Goal: Task Accomplishment & Management: Complete application form

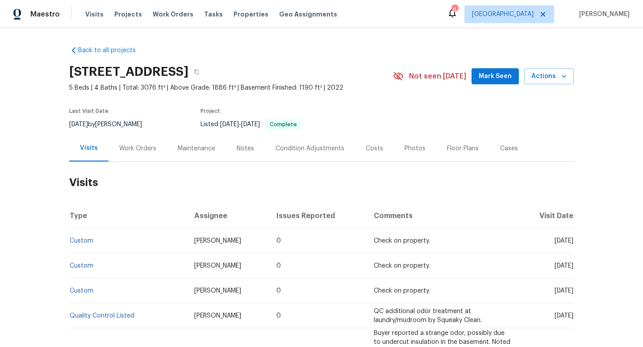
scroll to position [7, 0]
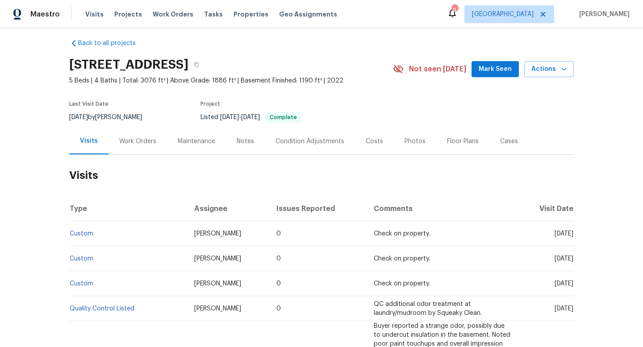
click at [134, 142] on div "Work Orders" at bounding box center [137, 141] width 37 height 9
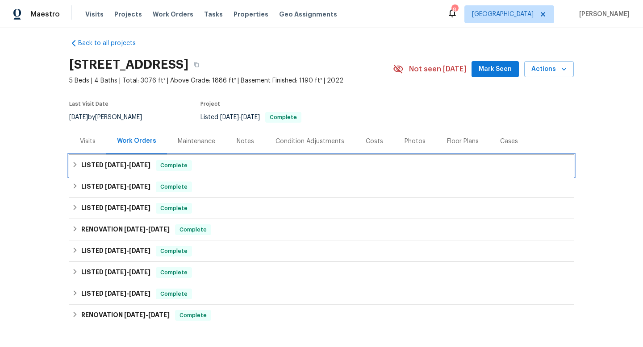
click at [124, 162] on span "9/29/25" at bounding box center [115, 165] width 21 height 6
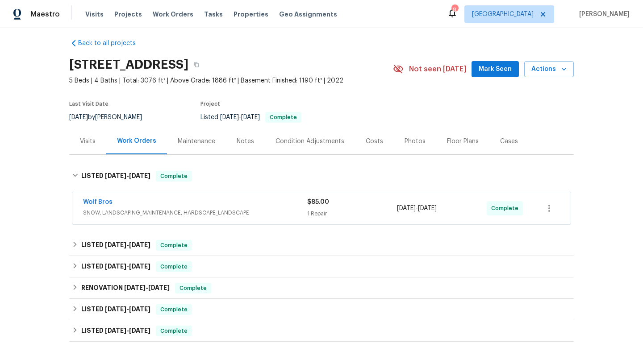
click at [294, 211] on span "SNOW, LANDSCAPING_MAINTENANCE, HARDSCAPE_LANDSCAPE" at bounding box center [195, 212] width 224 height 9
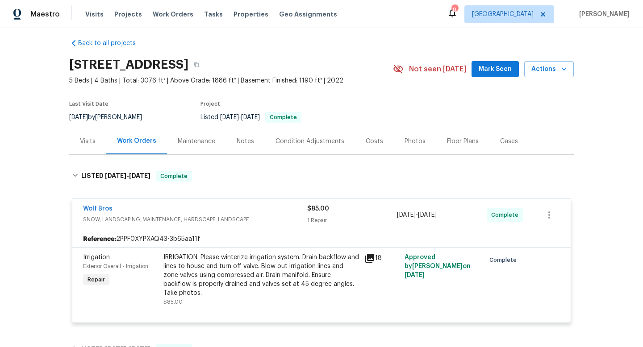
click at [501, 144] on div "Cases" at bounding box center [509, 141] width 18 height 9
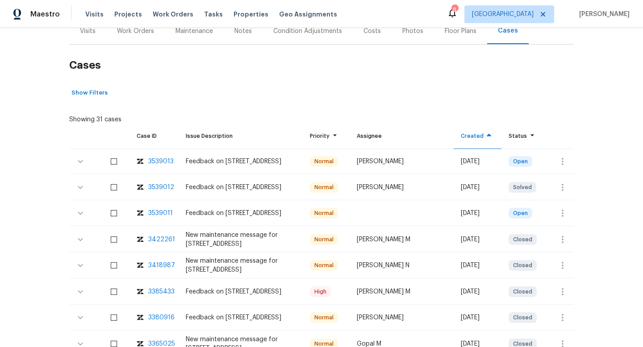
scroll to position [120, 0]
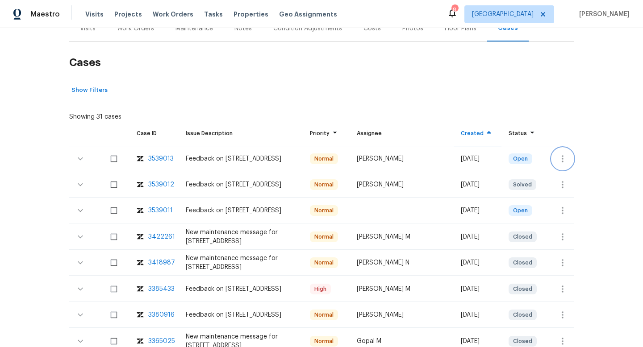
click at [561, 158] on icon "button" at bounding box center [562, 158] width 2 height 7
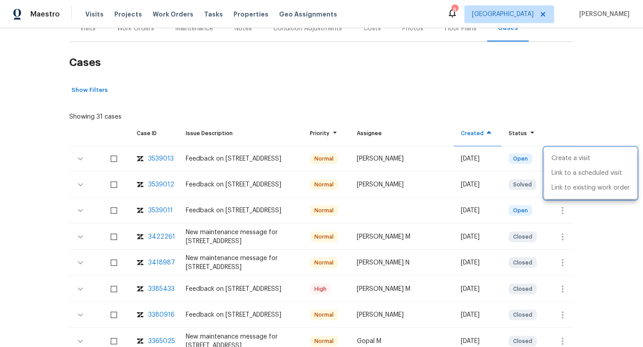
click at [87, 36] on div at bounding box center [321, 173] width 643 height 347
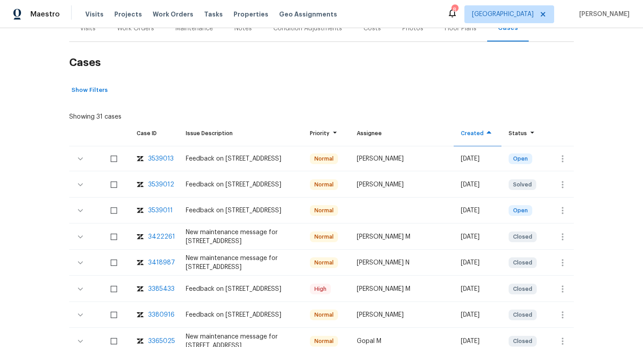
click at [87, 36] on div "Visits" at bounding box center [87, 28] width 37 height 26
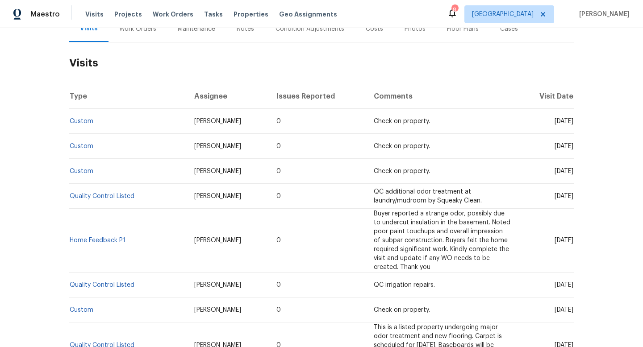
scroll to position [37, 0]
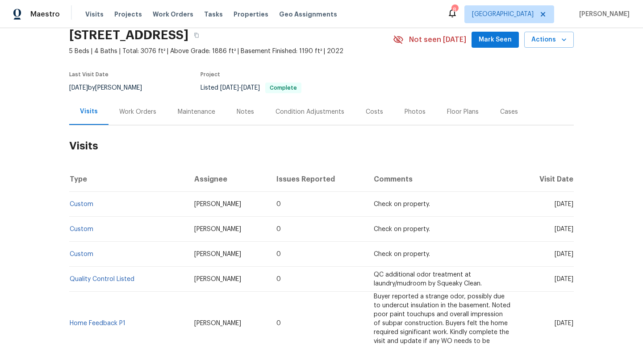
click at [493, 106] on div "Cases" at bounding box center [508, 112] width 39 height 26
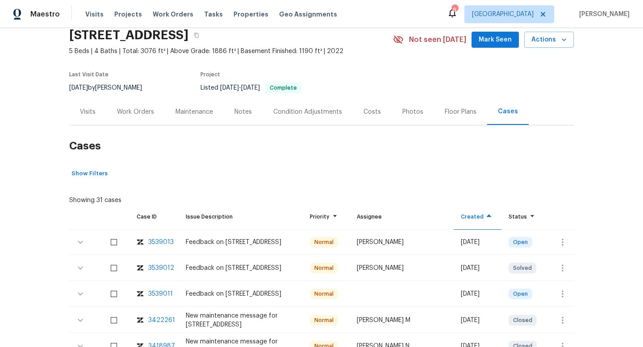
scroll to position [67, 0]
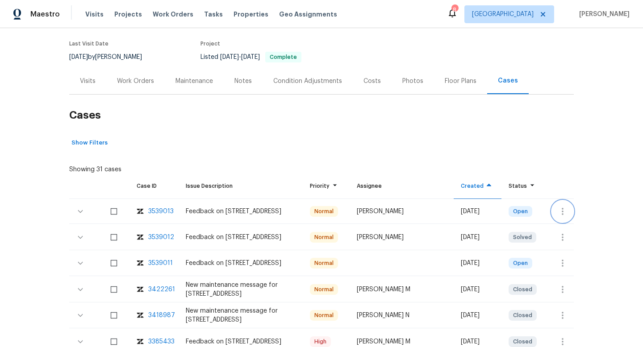
click at [556, 210] on button "button" at bounding box center [561, 211] width 21 height 21
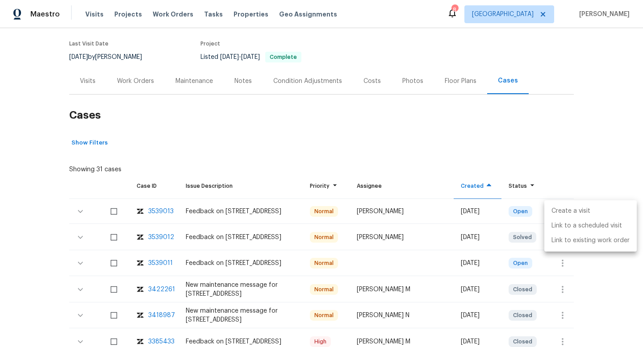
click at [556, 207] on li "Create a visit" at bounding box center [590, 211] width 92 height 15
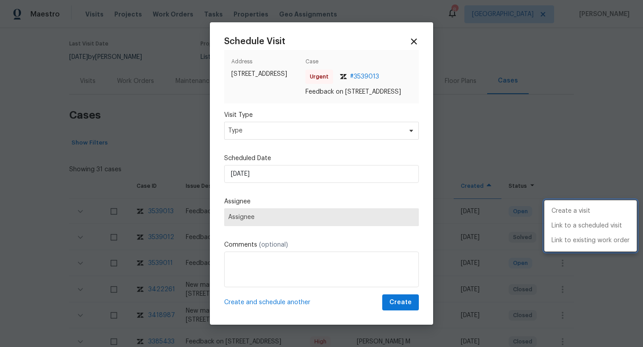
click at [259, 143] on div at bounding box center [321, 173] width 643 height 347
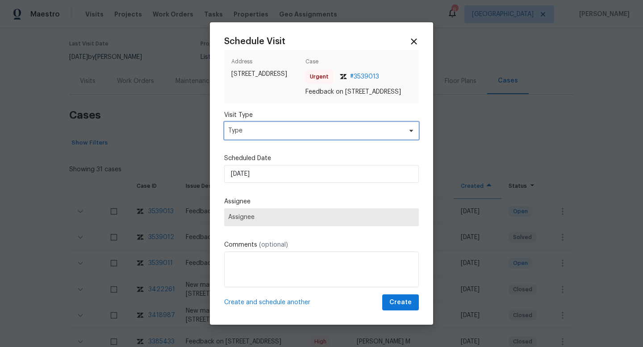
click at [257, 135] on span "Type" at bounding box center [315, 130] width 174 height 9
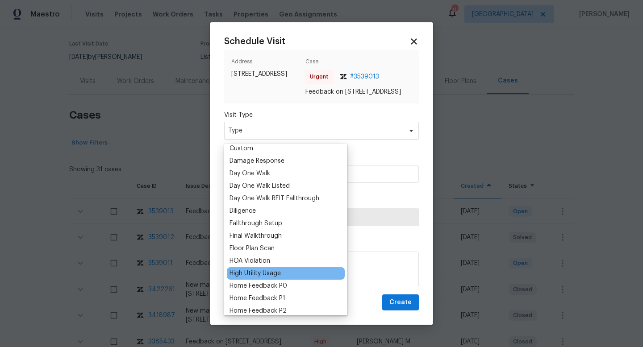
scroll to position [160, 0]
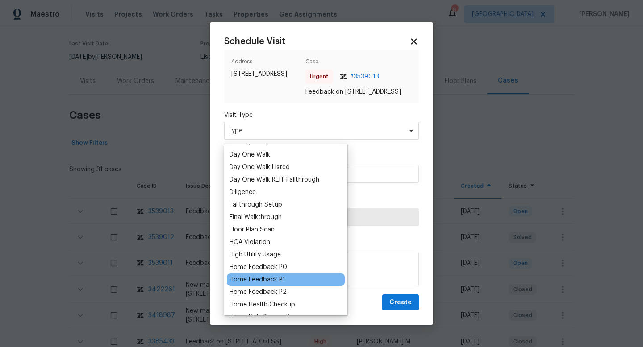
click at [270, 276] on div "Home Feedback P1" at bounding box center [257, 279] width 56 height 9
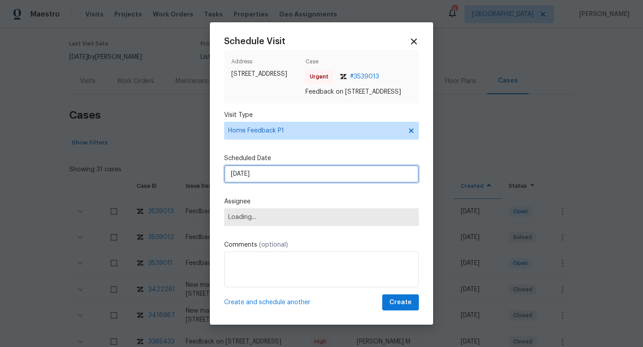
click at [253, 180] on input "06/10/2025" at bounding box center [321, 174] width 195 height 18
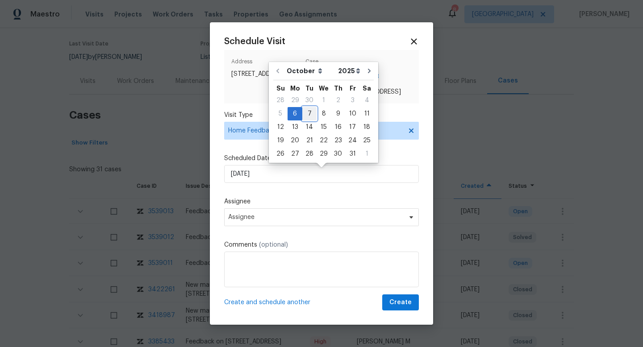
click at [305, 116] on div "7" at bounding box center [309, 114] width 14 height 12
type input "07/10/2025"
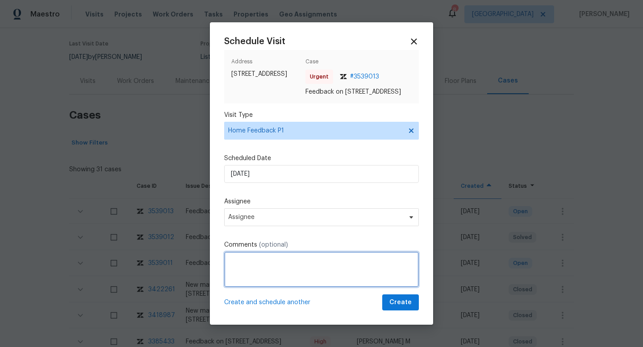
click at [268, 270] on textarea at bounding box center [321, 270] width 195 height 36
drag, startPoint x: 326, startPoint y: 269, endPoint x: 152, endPoint y: 262, distance: 173.7
click at [152, 262] on div "Schedule Visit Address 2648 Cutter Dr, Severance, CO 80524 Case Urgent # 353901…" at bounding box center [321, 173] width 643 height 347
paste textarea "HPM VISIT NOTES: Flip State: DOM: No Of Time issue reported: Issue:"
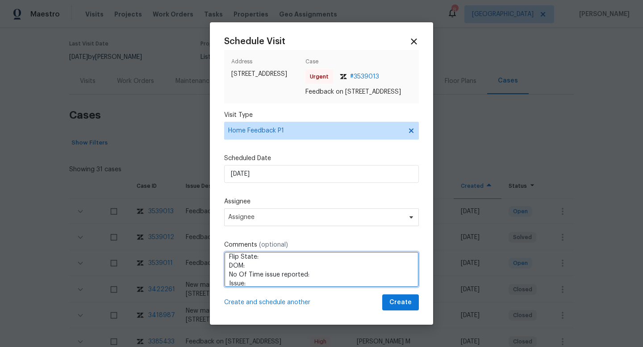
click at [271, 263] on textarea "HPM VISIT NOTES: Flip State: DOM: No Of Time issue reported: Issue:" at bounding box center [321, 270] width 195 height 36
type textarea "HPM VISIT NOTES: Flip State: DOM: No Of Time issue reported: Issue:"
drag, startPoint x: 255, startPoint y: 286, endPoint x: 224, endPoint y: 229, distance: 65.3
click at [224, 229] on div "Schedule Visit Address 2648 Cutter Dr, Severance, CO 80524 Case Urgent # 353901…" at bounding box center [321, 174] width 195 height 274
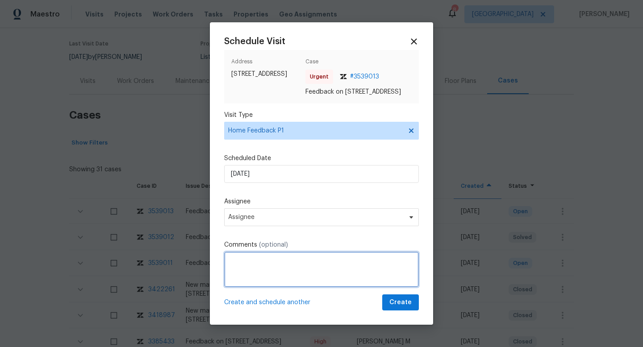
paste textarea "Flip State:Listed DOM:192 No Of Time issue reported:2 Issue:Created HPM visit:"
drag, startPoint x: 246, startPoint y: 287, endPoint x: 421, endPoint y: 287, distance: 174.9
click at [421, 287] on div "Schedule Visit Address 2648 Cutter Dr, Severance, CO 80524 Case Urgent # 353901…" at bounding box center [321, 173] width 223 height 303
paste textarea "House shows well but there are a lot of pet smells, especially in the garage. A…"
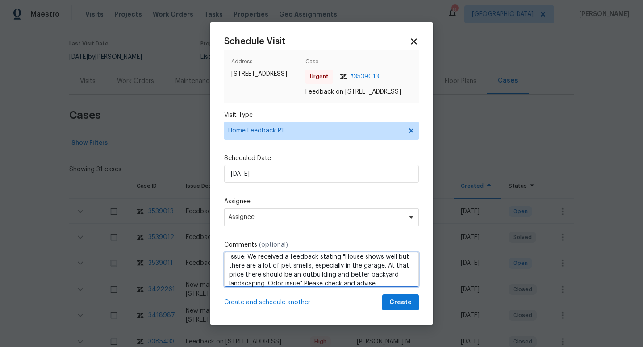
scroll to position [40, 0]
type textarea "Flip State:Listed DOM:192 No Of Time issue reported:2 Issue: We received a feed…"
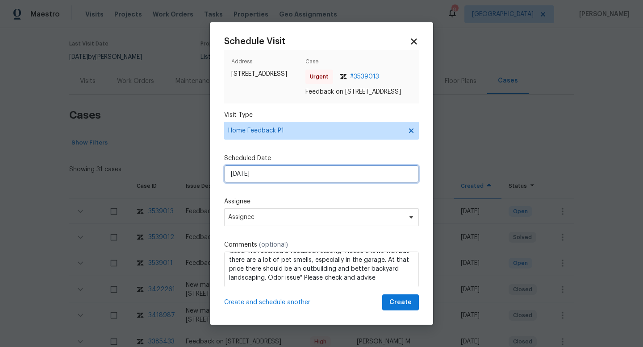
click at [257, 181] on input "07/10/2025" at bounding box center [321, 174] width 195 height 18
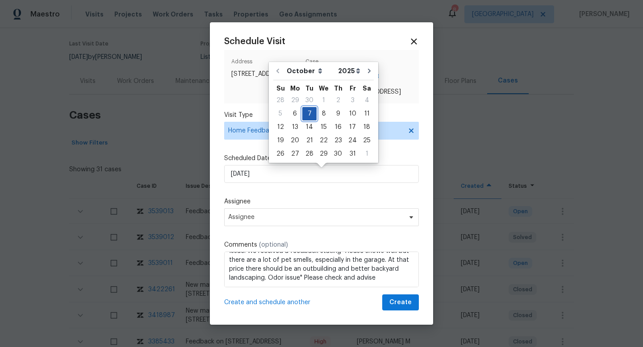
click at [307, 114] on div "7" at bounding box center [309, 114] width 14 height 12
click at [405, 303] on span "Create" at bounding box center [400, 302] width 22 height 11
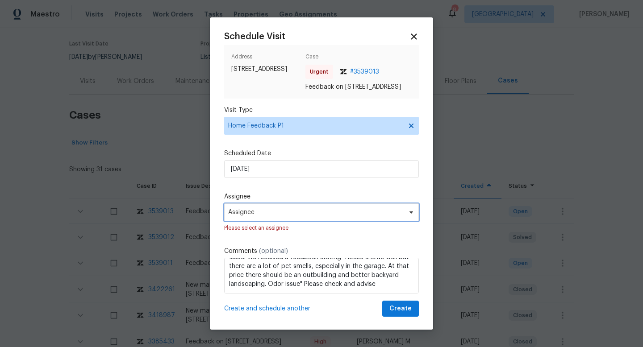
click at [296, 221] on span "Assignee" at bounding box center [321, 212] width 195 height 18
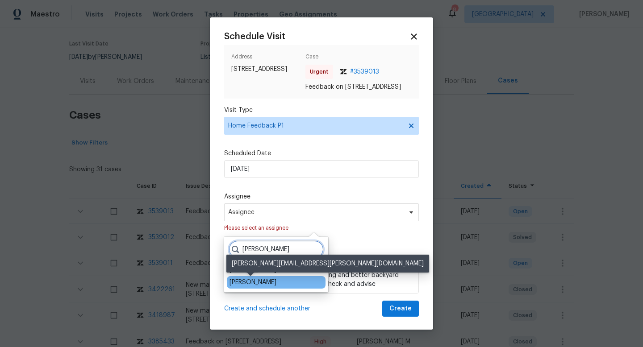
type input "john"
click at [246, 281] on div "John Gonzalez" at bounding box center [252, 282] width 47 height 9
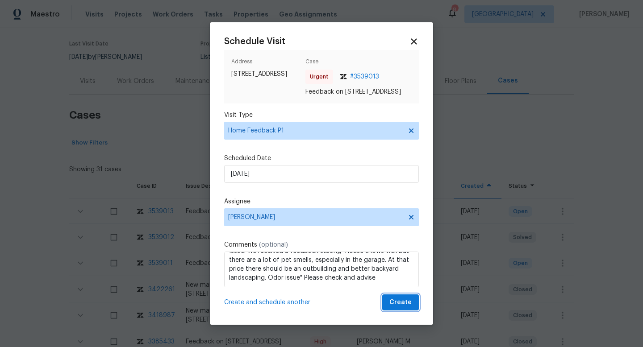
click at [400, 304] on span "Create" at bounding box center [400, 302] width 22 height 11
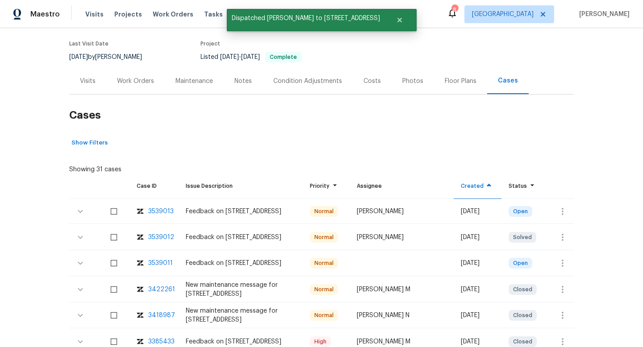
click at [90, 78] on div "Visits" at bounding box center [88, 81] width 16 height 9
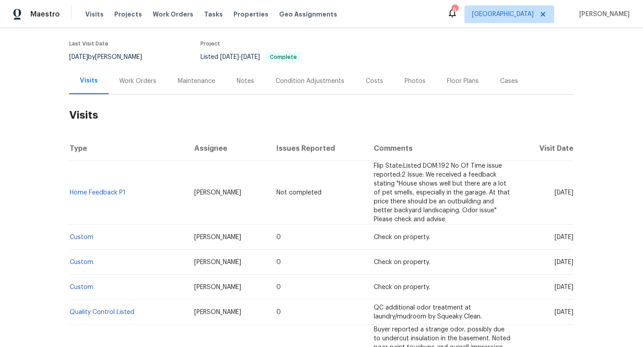
click at [557, 190] on span "Tue, Oct 07 2025" at bounding box center [563, 193] width 19 height 6
copy span "Tue, Oct 07 2025"
click at [554, 234] on span "Wed, Oct 01 2025" at bounding box center [563, 237] width 19 height 6
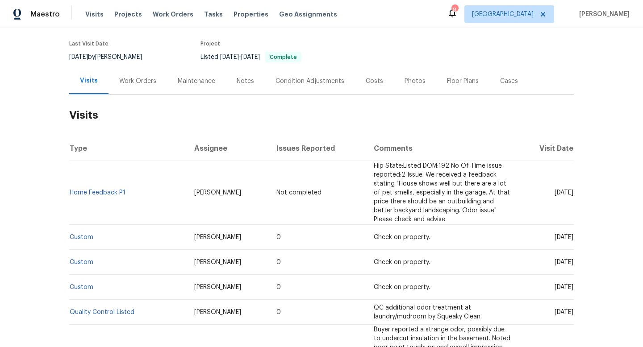
click at [554, 234] on span "Wed, Oct 01 2025" at bounding box center [563, 237] width 19 height 6
copy span "Wed, Oct 01 2025"
click at [90, 234] on link "Custom" at bounding box center [82, 237] width 24 height 6
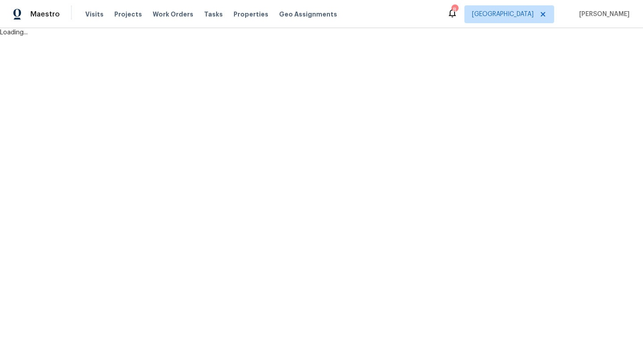
click at [90, 37] on html "Maestro Visits Projects Work Orders Tasks Properties Geo Assignments 8 Los Ange…" at bounding box center [321, 18] width 643 height 37
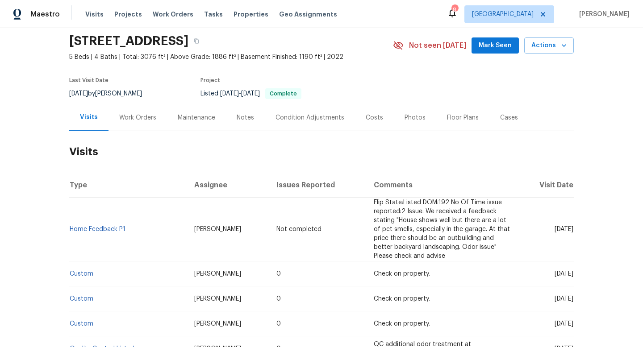
scroll to position [33, 0]
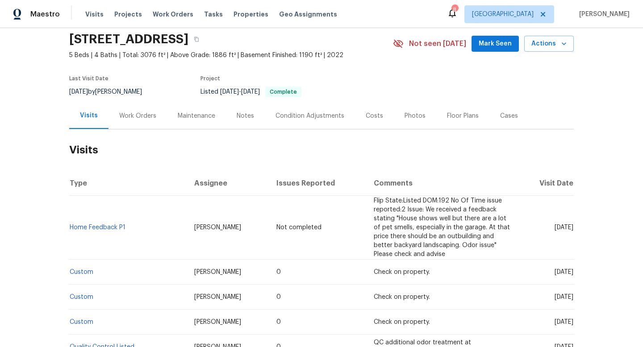
click at [103, 260] on td "Custom" at bounding box center [128, 272] width 118 height 25
drag, startPoint x: 103, startPoint y: 253, endPoint x: 71, endPoint y: 251, distance: 31.7
click at [70, 260] on td "Custom" at bounding box center [128, 272] width 118 height 25
copy link "Custom"
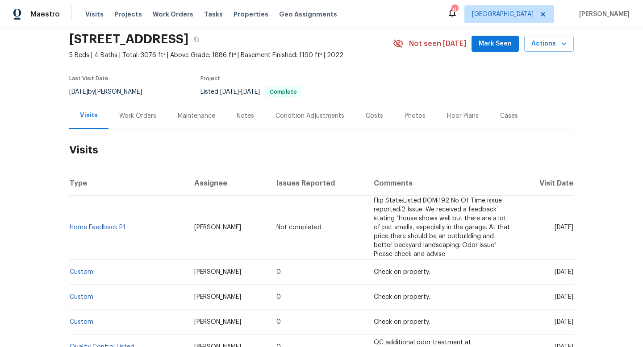
click at [554, 269] on span "[DATE]" at bounding box center [563, 272] width 19 height 6
copy span "[DATE]"
drag, startPoint x: 135, startPoint y: 221, endPoint x: 71, endPoint y: 220, distance: 63.8
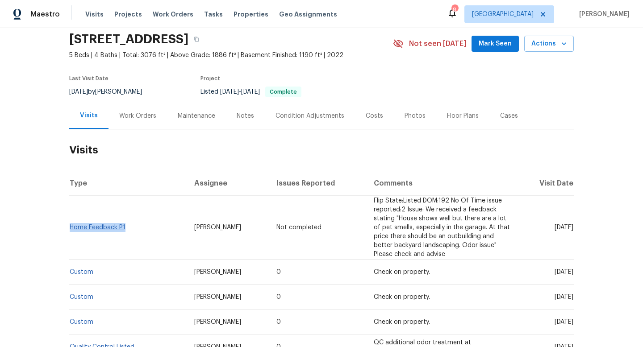
click at [71, 220] on td "Home Feedback P1" at bounding box center [128, 228] width 118 height 64
copy link "Home Feedback P1"
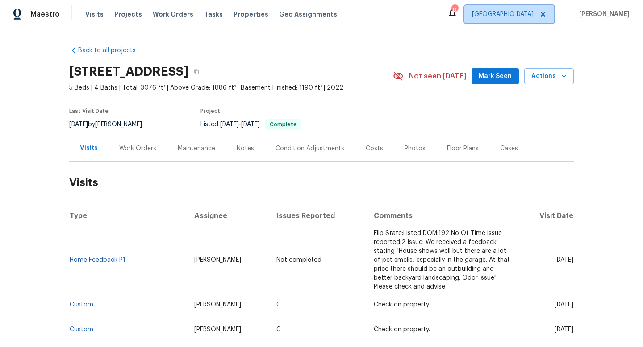
click at [546, 14] on span at bounding box center [541, 14] width 10 height 7
click at [533, 15] on span "[US_STATE] Other" at bounding box center [507, 14] width 53 height 9
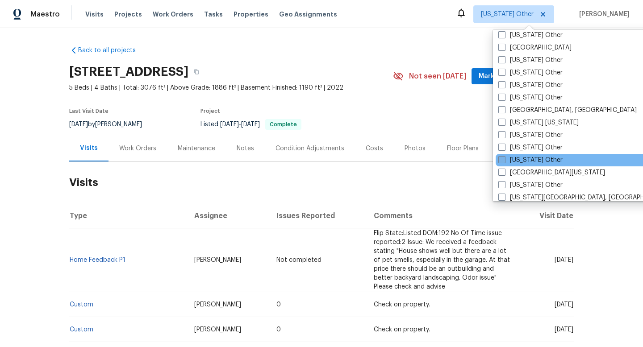
scroll to position [827, 0]
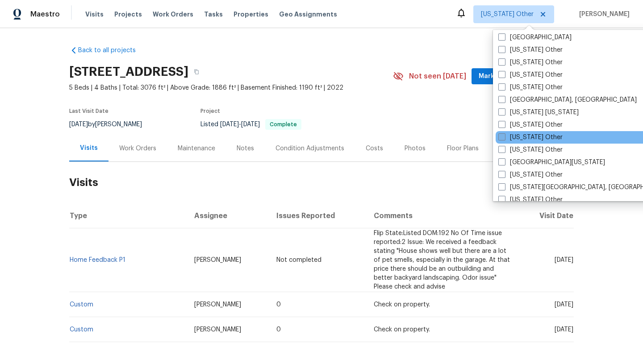
click at [504, 137] on span at bounding box center [501, 136] width 7 height 7
click at [504, 137] on input "North Carolina Other" at bounding box center [501, 136] width 6 height 6
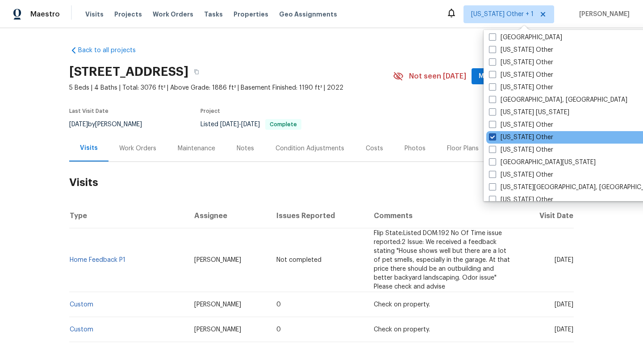
click at [500, 137] on label "North Carolina Other" at bounding box center [521, 137] width 64 height 9
click at [494, 137] on input "North Carolina Other" at bounding box center [492, 136] width 6 height 6
checkbox input "false"
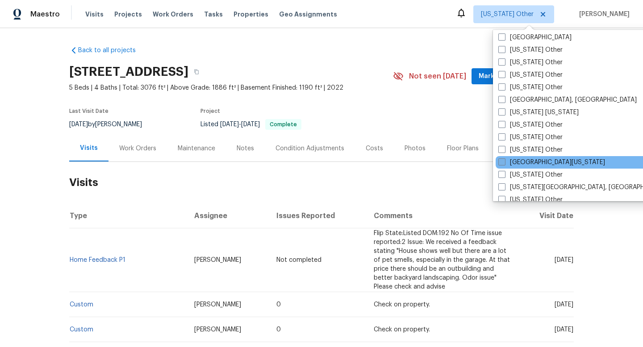
click at [503, 161] on span at bounding box center [501, 161] width 7 height 7
click at [503, 161] on input "[GEOGRAPHIC_DATA][US_STATE]" at bounding box center [501, 161] width 6 height 6
checkbox input "true"
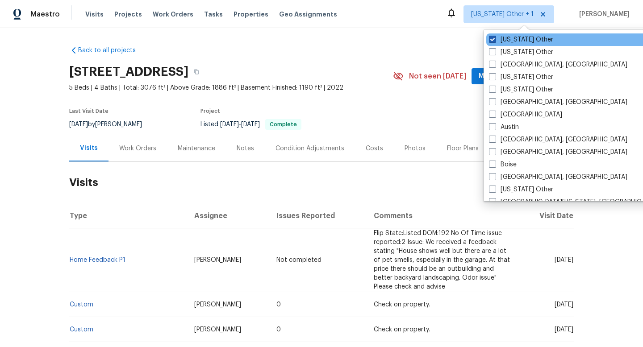
click at [494, 37] on span at bounding box center [492, 39] width 7 height 7
click at [494, 37] on input "Alabama Other" at bounding box center [492, 38] width 6 height 6
checkbox input "false"
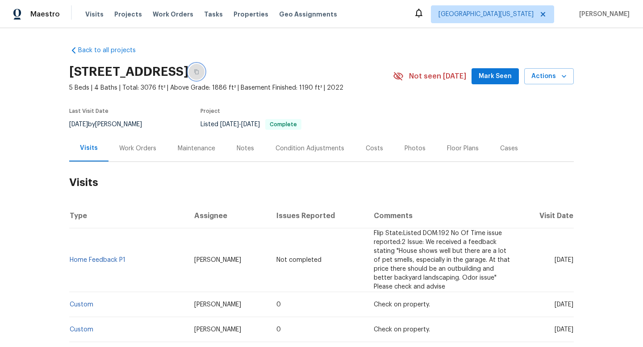
click at [199, 72] on icon "button" at bounding box center [196, 72] width 4 height 5
click at [93, 17] on span "Visits" at bounding box center [94, 14] width 18 height 9
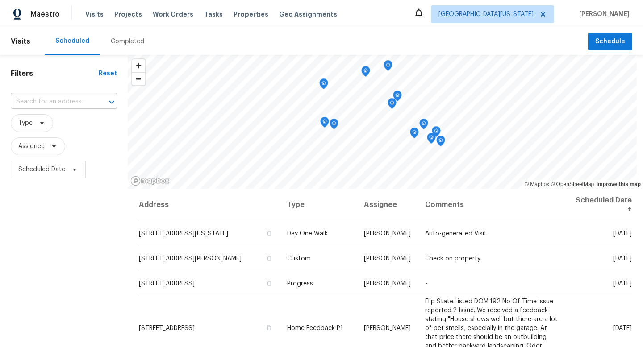
click at [73, 106] on input "text" at bounding box center [51, 102] width 81 height 14
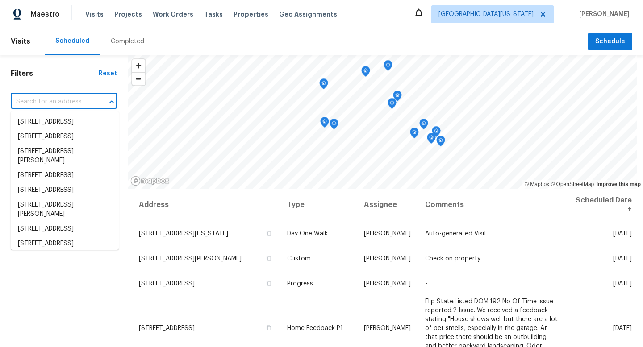
paste input "2648 Cutter Dr, Severance, CO 80524"
type input "2648 Cutter Dr, Severance, CO 80524"
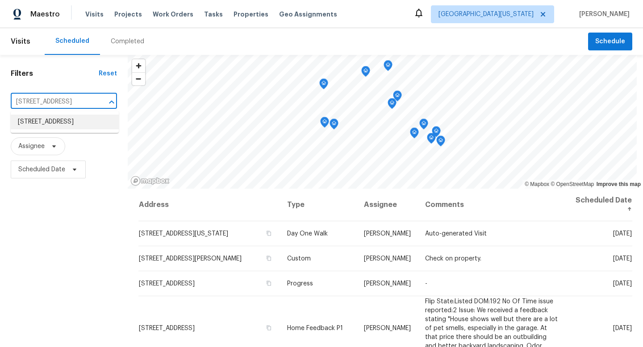
click at [69, 129] on li "2648 Cutter Dr, Severance, CO 80524" at bounding box center [65, 122] width 108 height 15
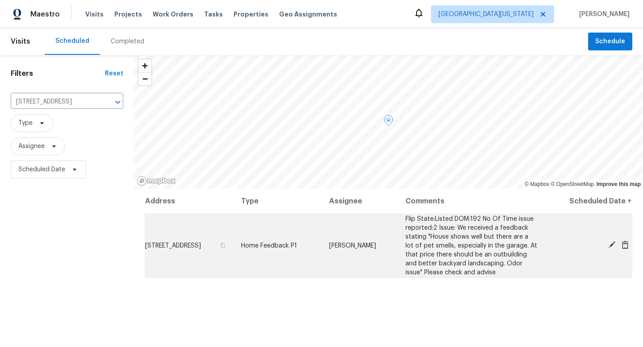
click at [610, 241] on icon at bounding box center [611, 245] width 8 height 8
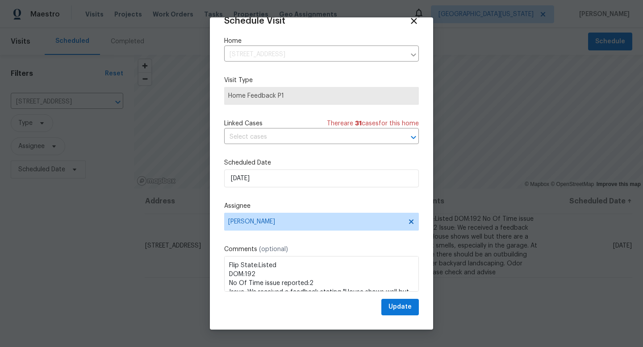
scroll to position [46, 0]
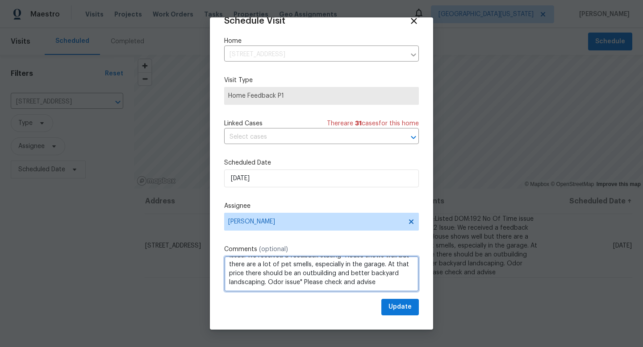
click at [300, 274] on textarea "Flip State:Listed DOM:192 No Of Time issue reported:2 Issue: We received a feed…" at bounding box center [321, 274] width 195 height 36
paste textarea "Needs interior paint throughout plus trim"
click at [317, 277] on textarea "Flip State:Listed DOM:192 No Of Time issue reported:2 Issue: We received a feed…" at bounding box center [321, 274] width 195 height 36
type textarea "Flip State:Listed DOM:192 No Of Time issue reported:2 Issue: We received a feed…"
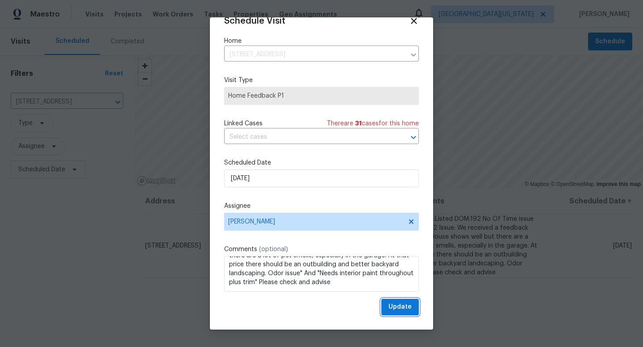
click at [395, 305] on span "Update" at bounding box center [399, 307] width 23 height 11
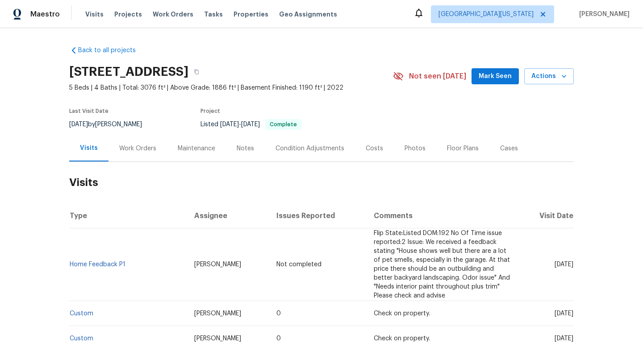
scroll to position [47, 0]
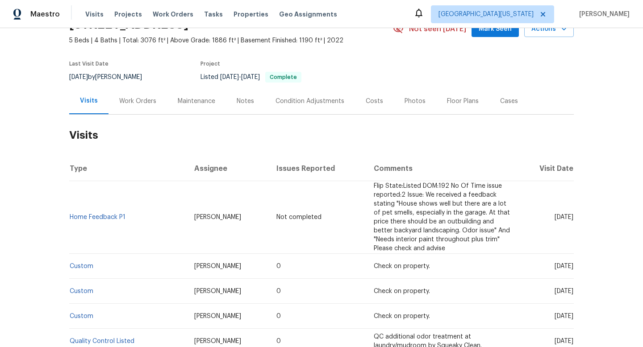
click at [554, 214] on span "[DATE]" at bounding box center [563, 217] width 19 height 6
copy span "[DATE]"
click at [554, 263] on span "[DATE]" at bounding box center [563, 266] width 19 height 6
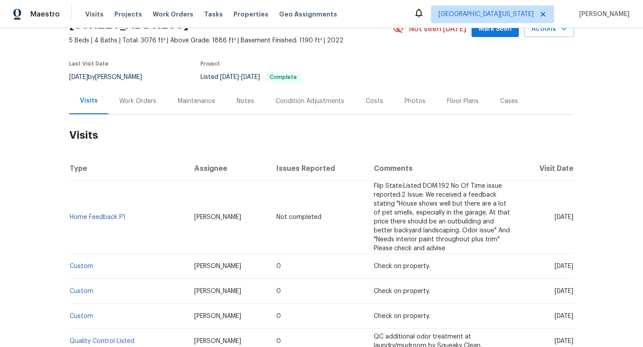
click at [554, 263] on span "[DATE]" at bounding box center [563, 266] width 19 height 6
copy span "[DATE]"
drag, startPoint x: 102, startPoint y: 250, endPoint x: 71, endPoint y: 248, distance: 30.9
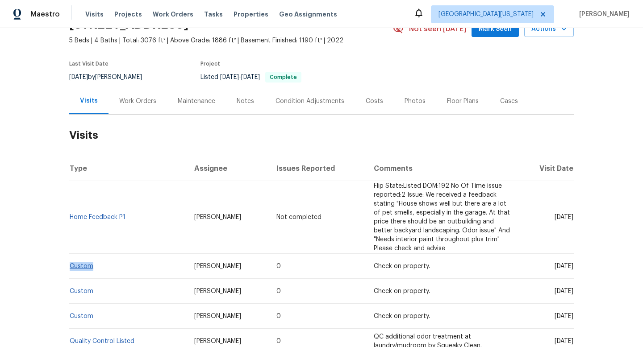
click at [71, 254] on td "Custom" at bounding box center [128, 266] width 118 height 25
copy link "Custom"
drag, startPoint x: 160, startPoint y: 78, endPoint x: 108, endPoint y: 77, distance: 52.2
click at [108, 77] on div "10/1/2025 by John Gonzalez" at bounding box center [110, 77] width 83 height 11
copy div "[PERSON_NAME]"
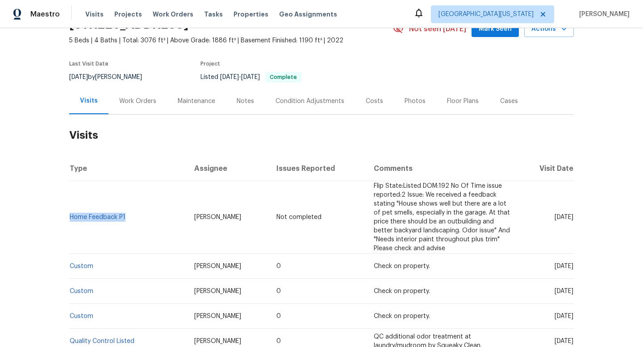
drag, startPoint x: 151, startPoint y: 211, endPoint x: 72, endPoint y: 212, distance: 79.0
click at [71, 211] on td "Home Feedback P1" at bounding box center [128, 217] width 118 height 73
copy link "Home Feedback P1"
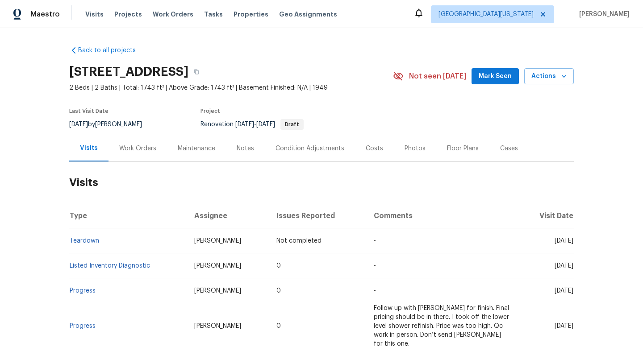
click at [504, 142] on div "Cases" at bounding box center [508, 148] width 39 height 26
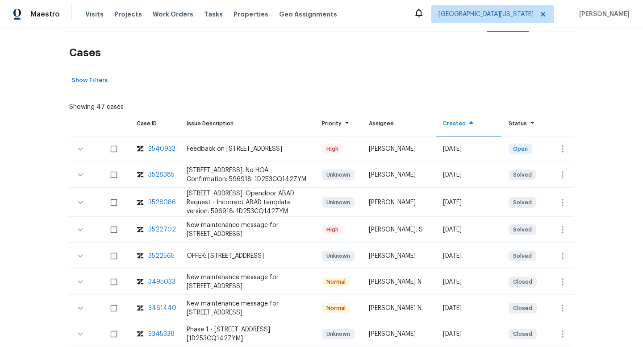
scroll to position [138, 0]
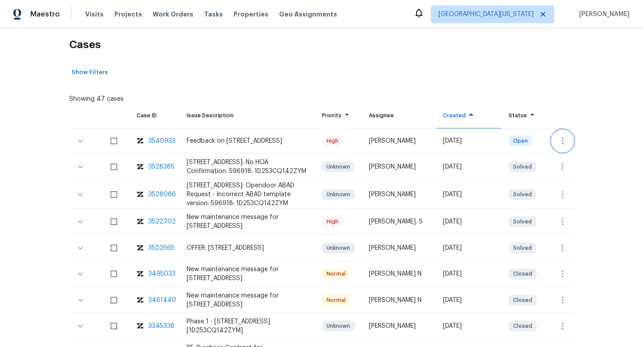
click at [565, 137] on icon "button" at bounding box center [562, 141] width 11 height 11
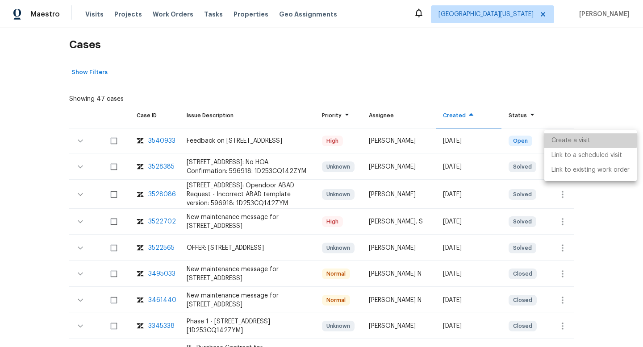
click at [562, 138] on li "Create a visit" at bounding box center [590, 140] width 92 height 15
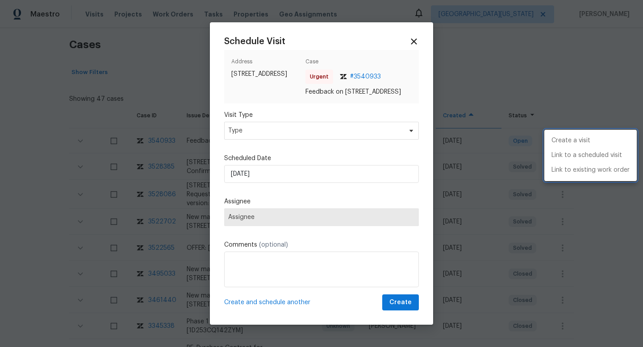
click at [235, 137] on div at bounding box center [321, 173] width 643 height 347
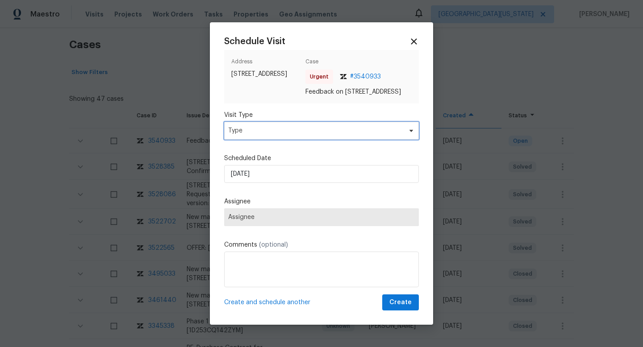
click at [235, 135] on span "Type" at bounding box center [315, 130] width 174 height 9
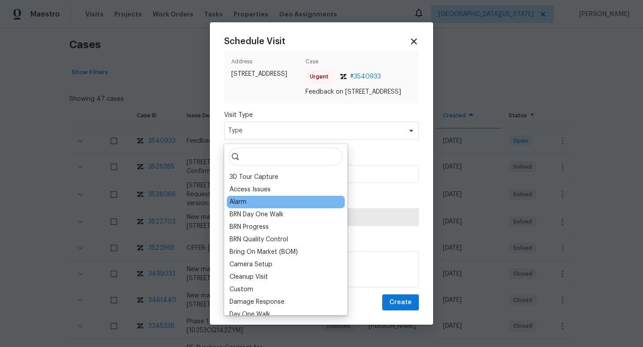
scroll to position [141, 0]
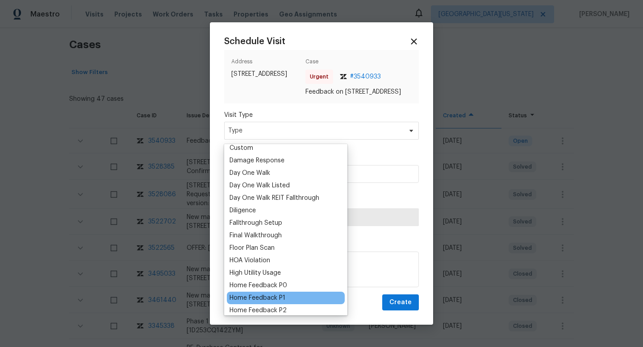
click at [276, 296] on div "Home Feedback P1" at bounding box center [257, 298] width 56 height 9
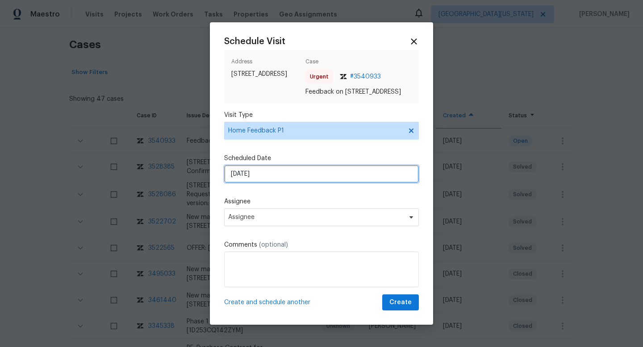
click at [265, 174] on input "06/10/2025" at bounding box center [321, 174] width 195 height 18
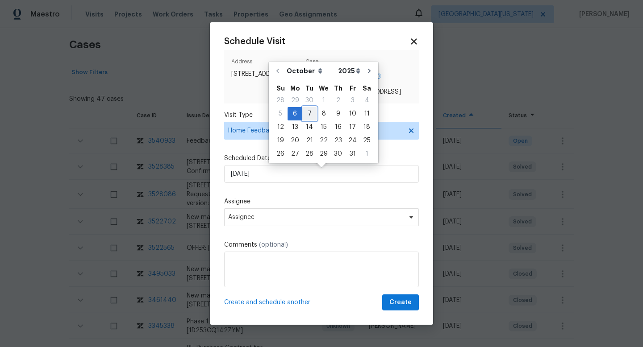
click at [307, 113] on div "7" at bounding box center [309, 114] width 14 height 12
type input "07/10/2025"
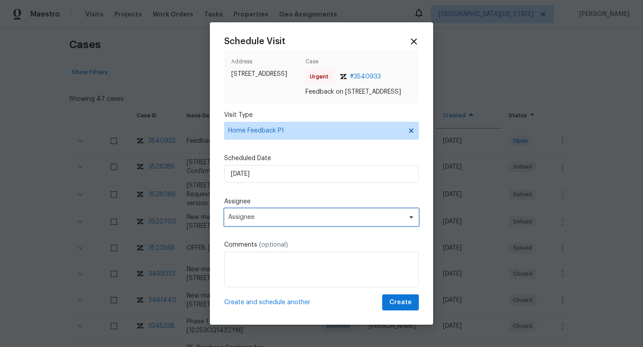
click at [254, 221] on span "Assignee" at bounding box center [315, 217] width 175 height 7
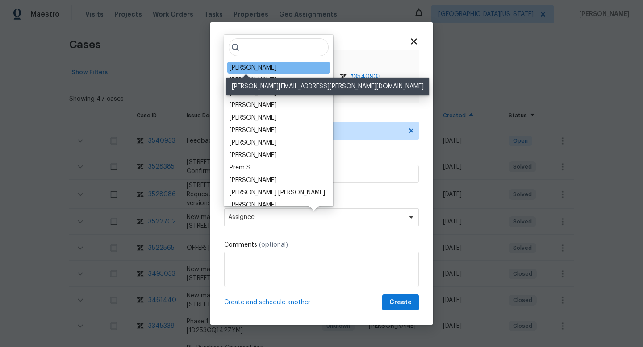
click at [248, 67] on div "Kim Peshek" at bounding box center [252, 67] width 47 height 9
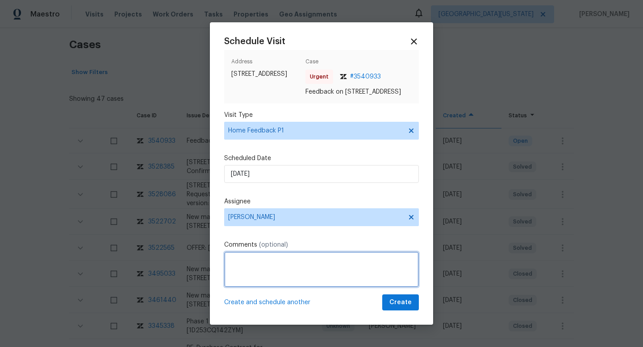
click at [233, 278] on textarea at bounding box center [321, 270] width 195 height 36
paste textarea "HPM VISIT NOTES: Flip State: DOM: No Of Time issue reported: Issue:"
click at [267, 265] on textarea "HPM VISIT NOTES: Flip State: DOM: No Of Time issue reported: Issue:" at bounding box center [321, 270] width 195 height 36
paste textarea "Resale In Contract"
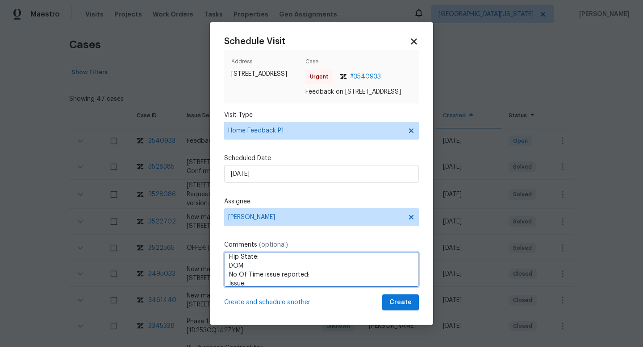
paste textarea "Resale In Contract"
click at [253, 270] on textarea "HPM VISIT NOTES: Flip State:Resale In Contract DOM: No Of Time issue reported: …" at bounding box center [321, 270] width 195 height 36
click at [330, 282] on textarea "HPM VISIT NOTES: Flip State:Resale In Contract DOM:536 No Of Time issue reporte…" at bounding box center [321, 270] width 195 height 36
click at [268, 287] on textarea "HPM VISIT NOTES: Flip State:Resale In Contract DOM:536 No Of Time issue reporte…" at bounding box center [321, 270] width 195 height 36
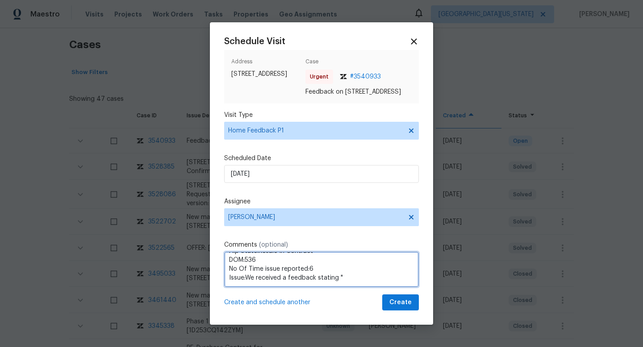
paste textarea "LB code not working appraiser was able to get in by using remote unlock"
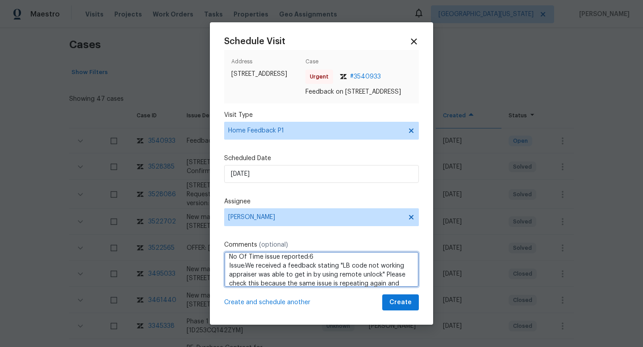
scroll to position [40, 0]
type textarea "HPM VISIT NOTES: Flip State:Resale In Contract DOM:536 No Of Time issue reporte…"
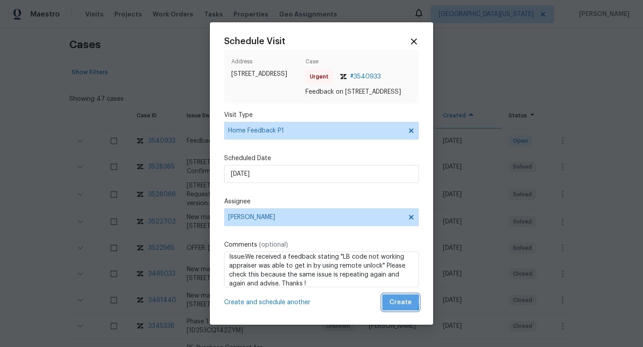
click at [392, 306] on span "Create" at bounding box center [400, 302] width 22 height 11
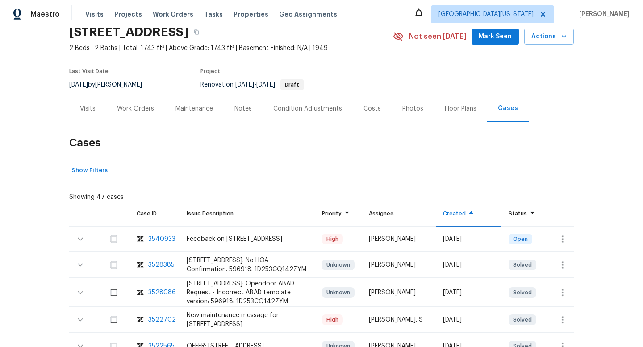
click at [79, 110] on div "Visits" at bounding box center [87, 108] width 37 height 26
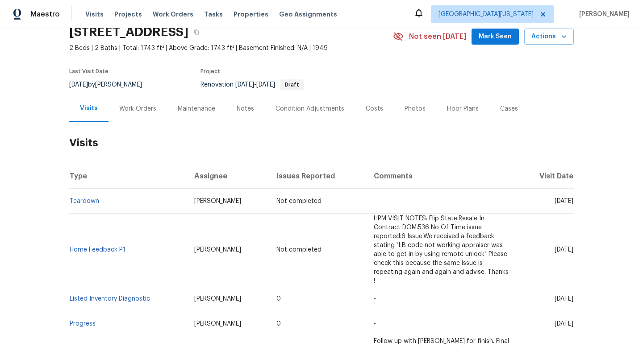
click at [551, 196] on td "Thu, Oct 23 2025" at bounding box center [546, 201] width 56 height 25
click at [546, 240] on td "Tue, Oct 07 2025" at bounding box center [546, 250] width 56 height 73
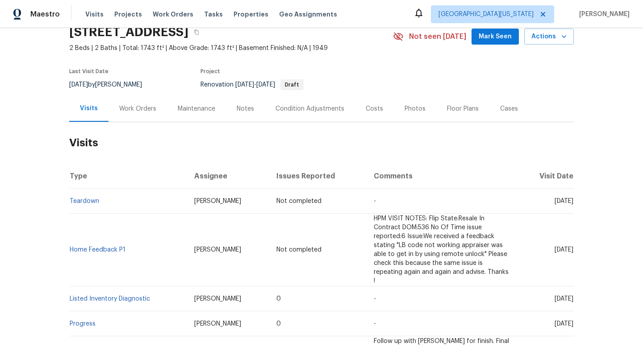
click at [546, 240] on td "Tue, Oct 07 2025" at bounding box center [546, 250] width 56 height 73
copy span "Tue, Oct 07 2025"
drag, startPoint x: 129, startPoint y: 239, endPoint x: 71, endPoint y: 236, distance: 58.1
click at [71, 236] on td "Home Feedback P1" at bounding box center [128, 250] width 118 height 73
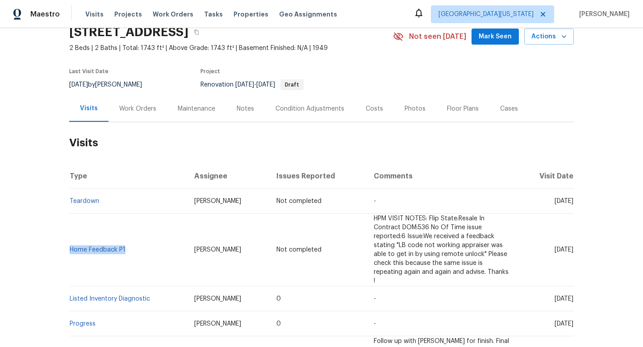
copy link "Home Feedback P1"
click at [554, 296] on span "Thu, Sep 18 2025" at bounding box center [563, 299] width 19 height 6
copy span "Thu, Sep 18 2025"
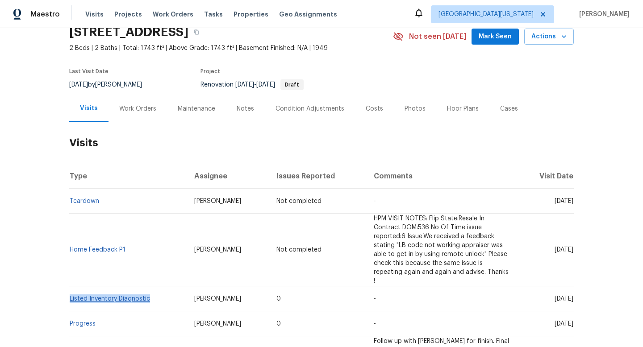
drag, startPoint x: 154, startPoint y: 273, endPoint x: 69, endPoint y: 271, distance: 84.8
click at [69, 286] on td "Listed Inventory Diagnostic" at bounding box center [128, 298] width 118 height 25
copy link "Listed Inventory Diagnostic"
click at [114, 203] on td "Teardown" at bounding box center [128, 201] width 118 height 25
drag, startPoint x: 136, startPoint y: 234, endPoint x: 71, endPoint y: 233, distance: 65.2
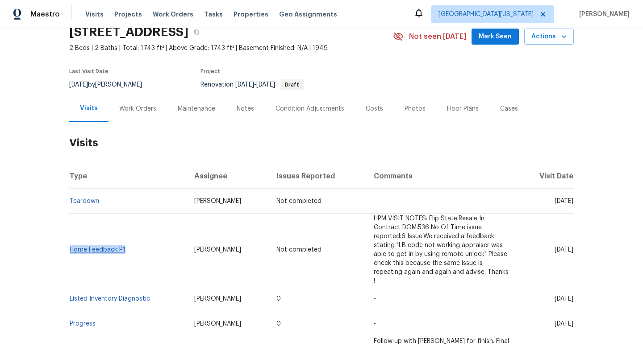
click at [71, 233] on td "Home Feedback P1" at bounding box center [128, 250] width 118 height 73
copy link "Home Feedback P1"
